Goal: Navigation & Orientation: Go to known website

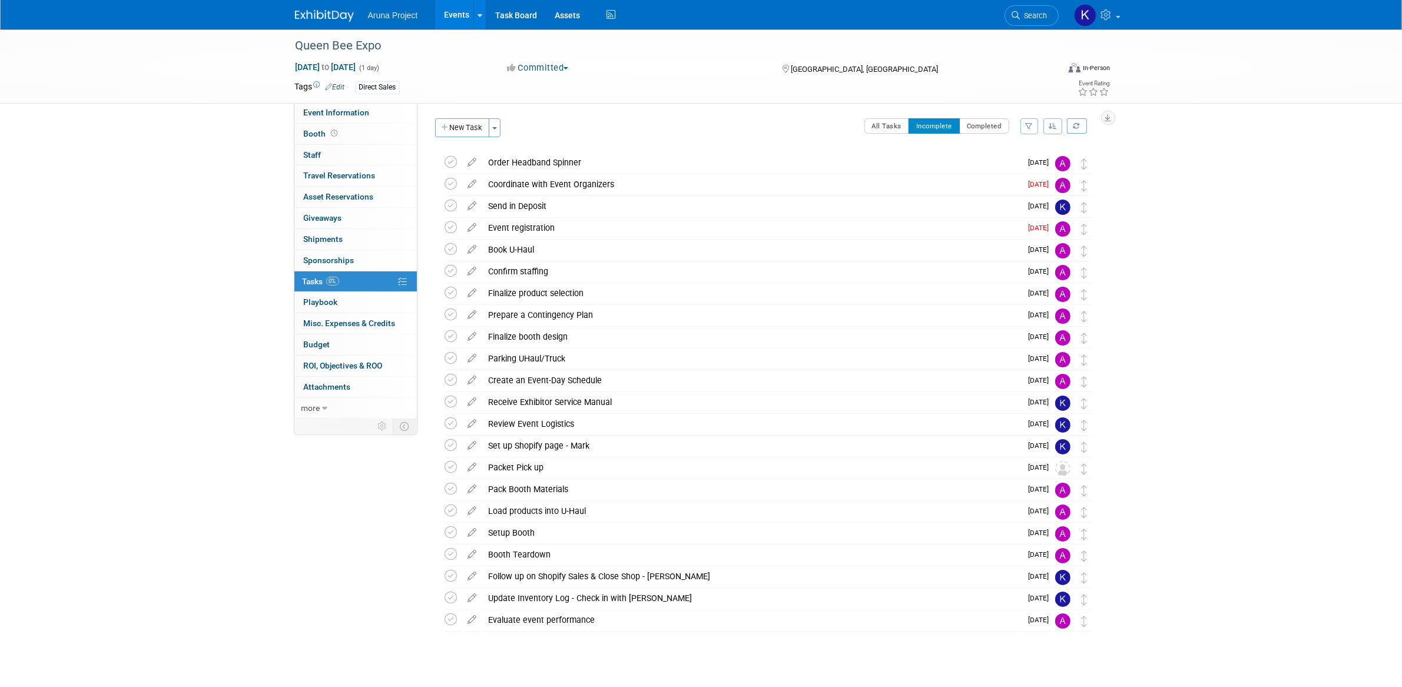
click at [470, 10] on link "Events" at bounding box center [456, 14] width 43 height 29
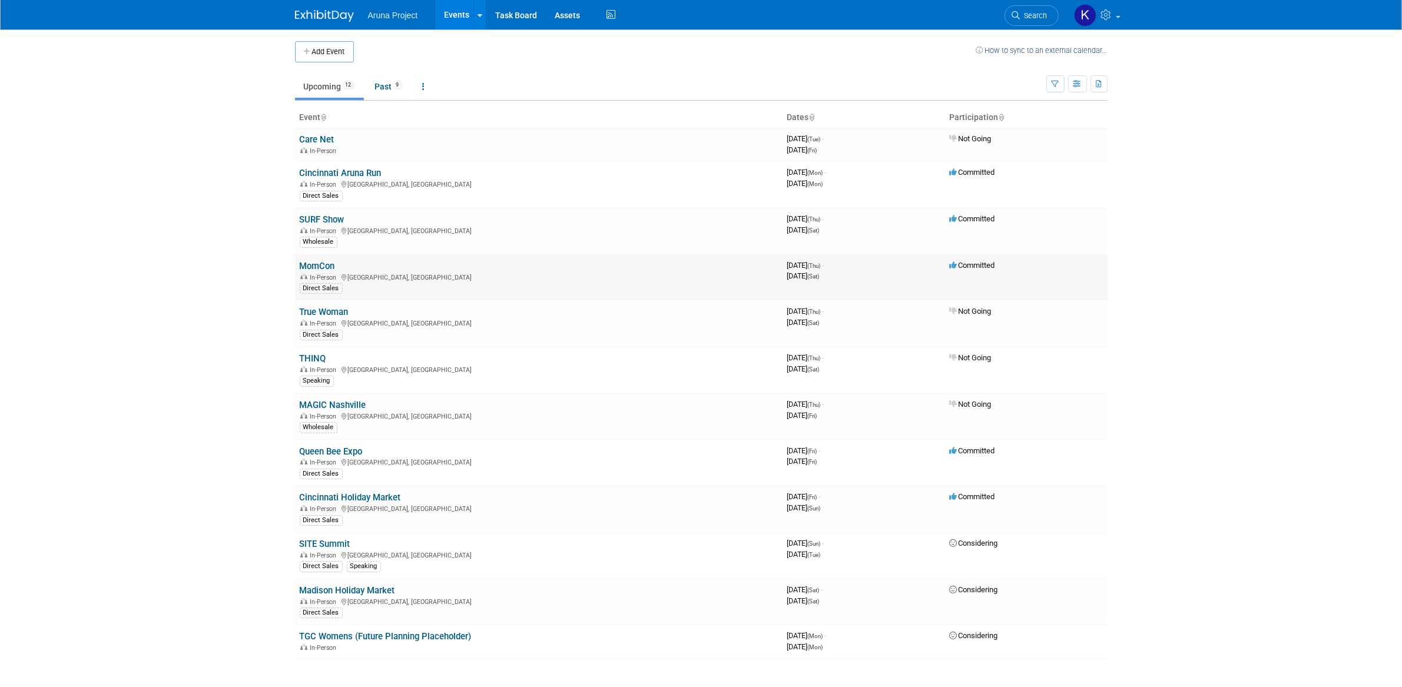
click at [323, 263] on link "MomCon" at bounding box center [317, 266] width 35 height 11
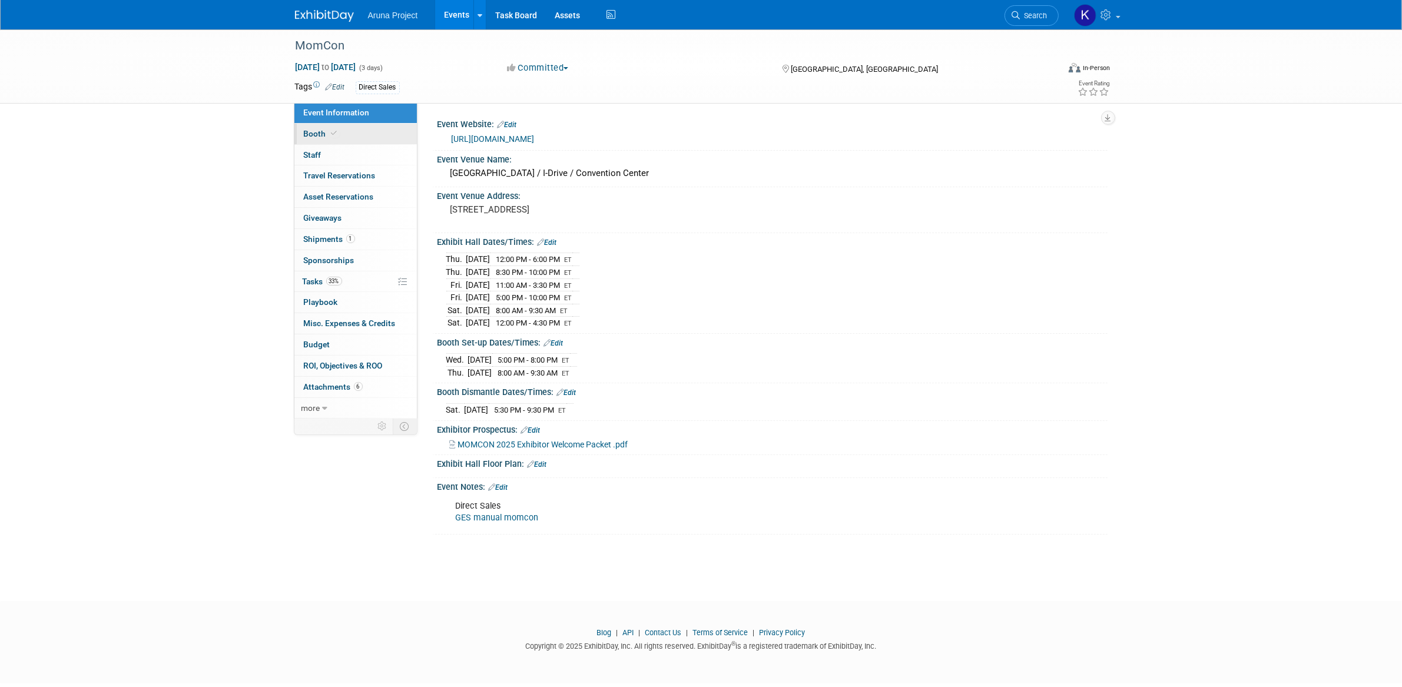
click at [339, 142] on link "Booth" at bounding box center [355, 134] width 122 height 21
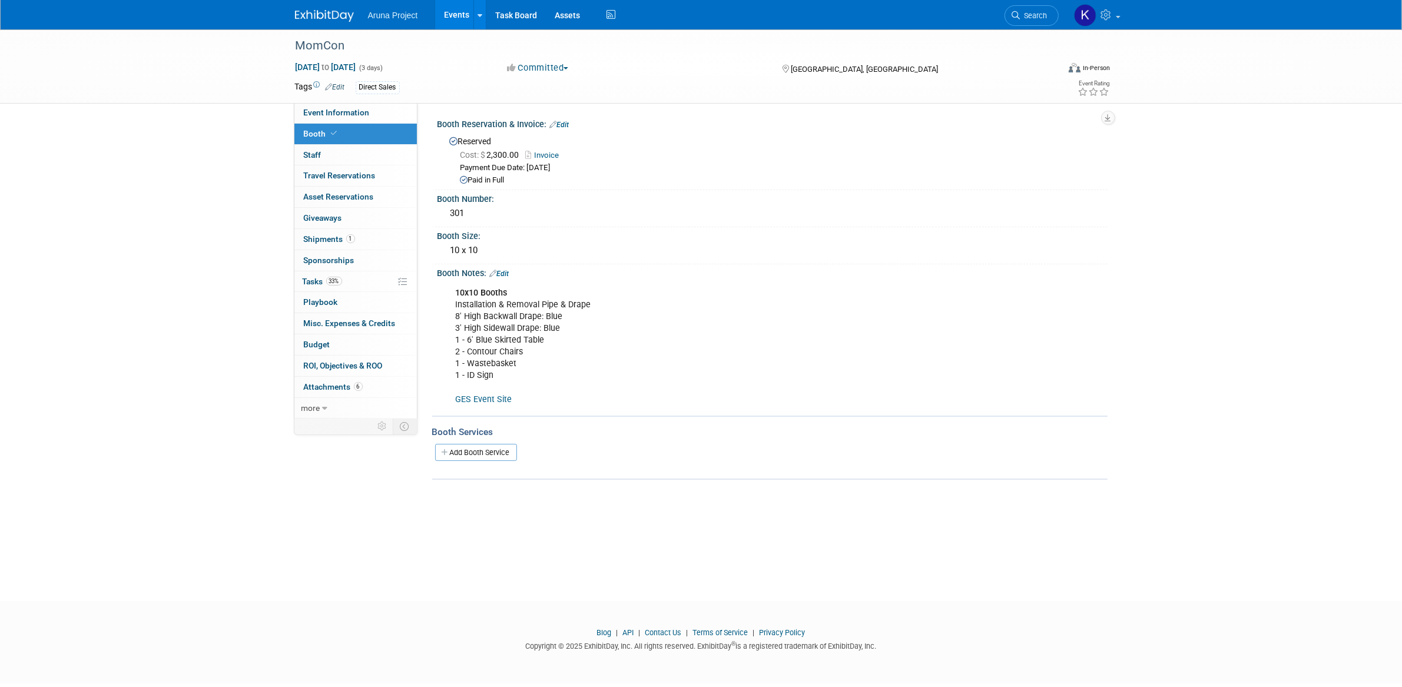
click at [489, 400] on link "GES Event Site" at bounding box center [484, 399] width 57 height 10
